Goal: Task Accomplishment & Management: Manage account settings

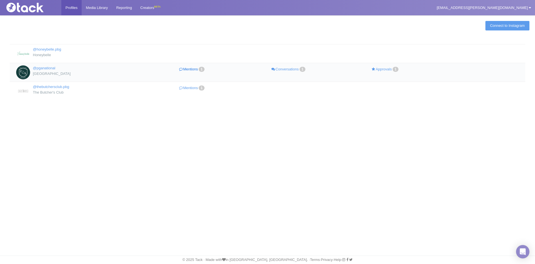
click at [193, 70] on link "Mentions 1" at bounding box center [192, 69] width 97 height 8
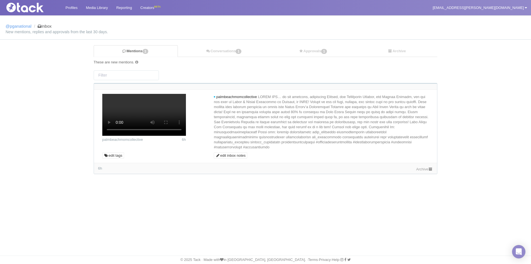
scroll to position [36, 0]
click at [426, 172] on div "Archive" at bounding box center [424, 169] width 17 height 6
click at [424, 171] on link "Archive" at bounding box center [424, 169] width 17 height 4
click at [221, 53] on link "Conversations 1" at bounding box center [224, 50] width 93 height 11
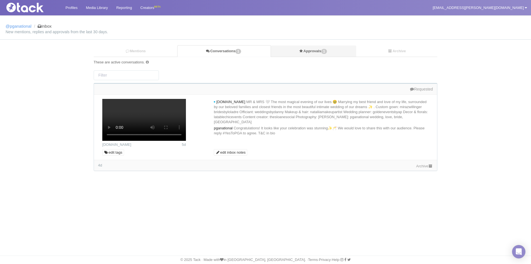
click at [304, 55] on link "Approvals 1" at bounding box center [314, 50] width 86 height 11
